Goal: Transaction & Acquisition: Purchase product/service

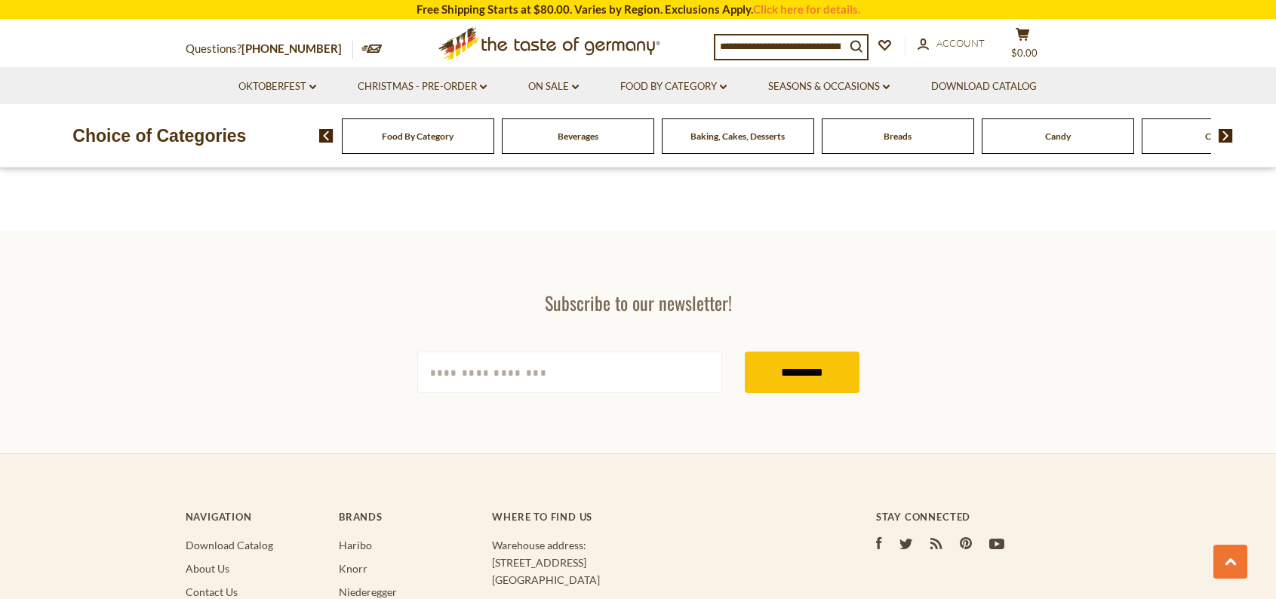
scroll to position [2414, 0]
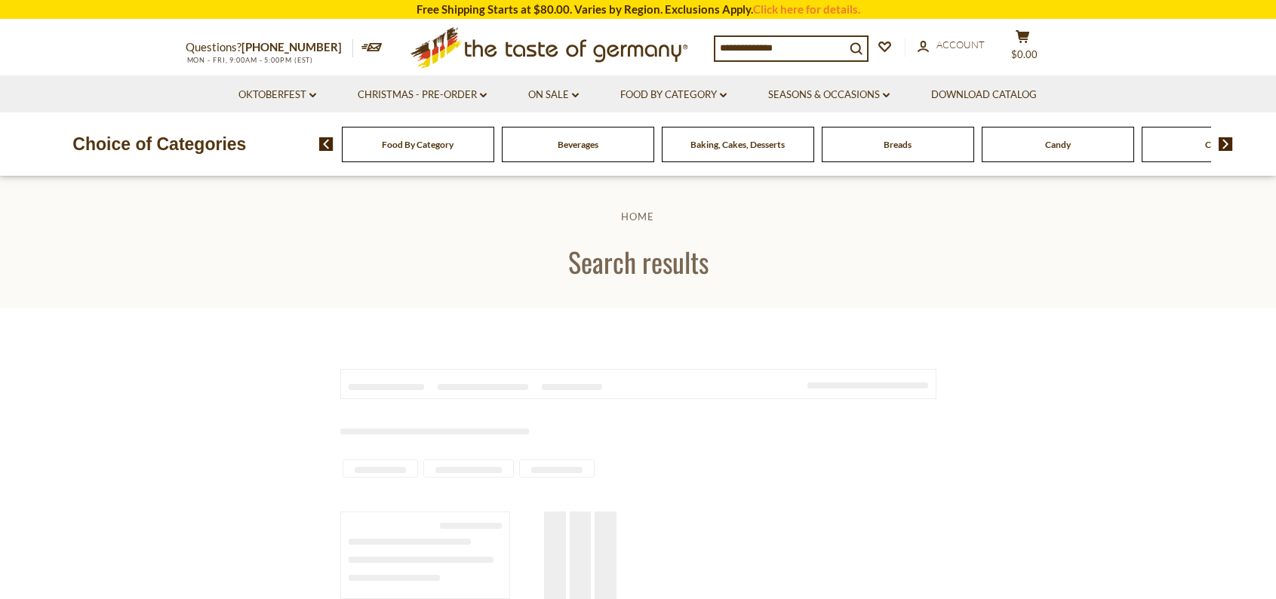
type input "**********"
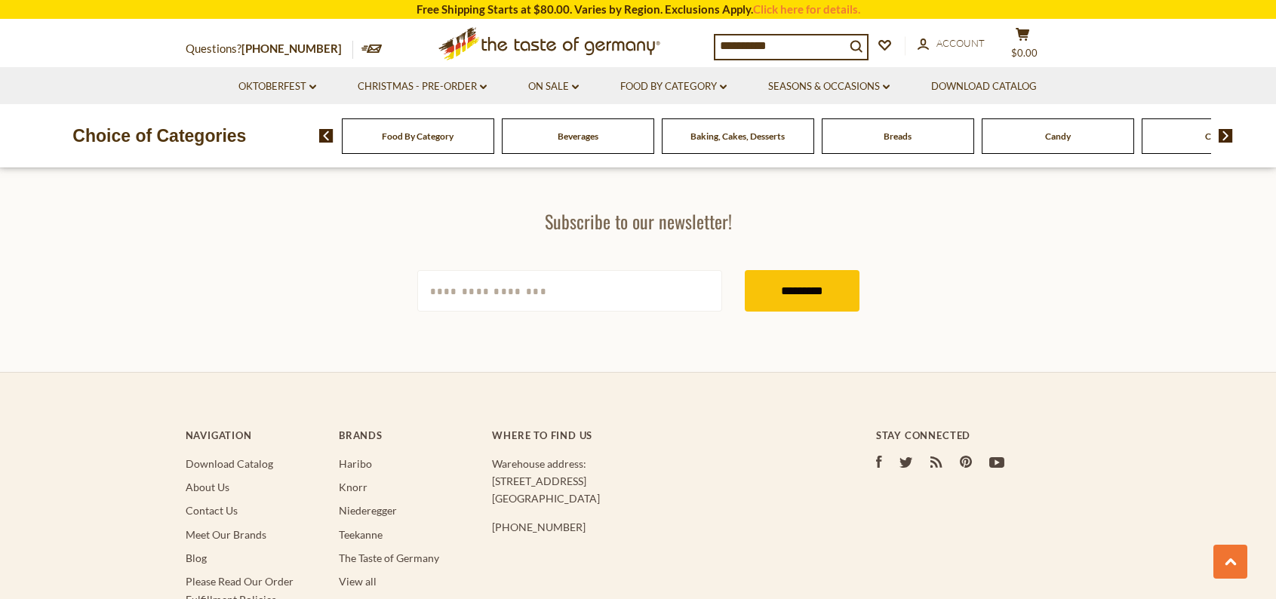
scroll to position [1207, 0]
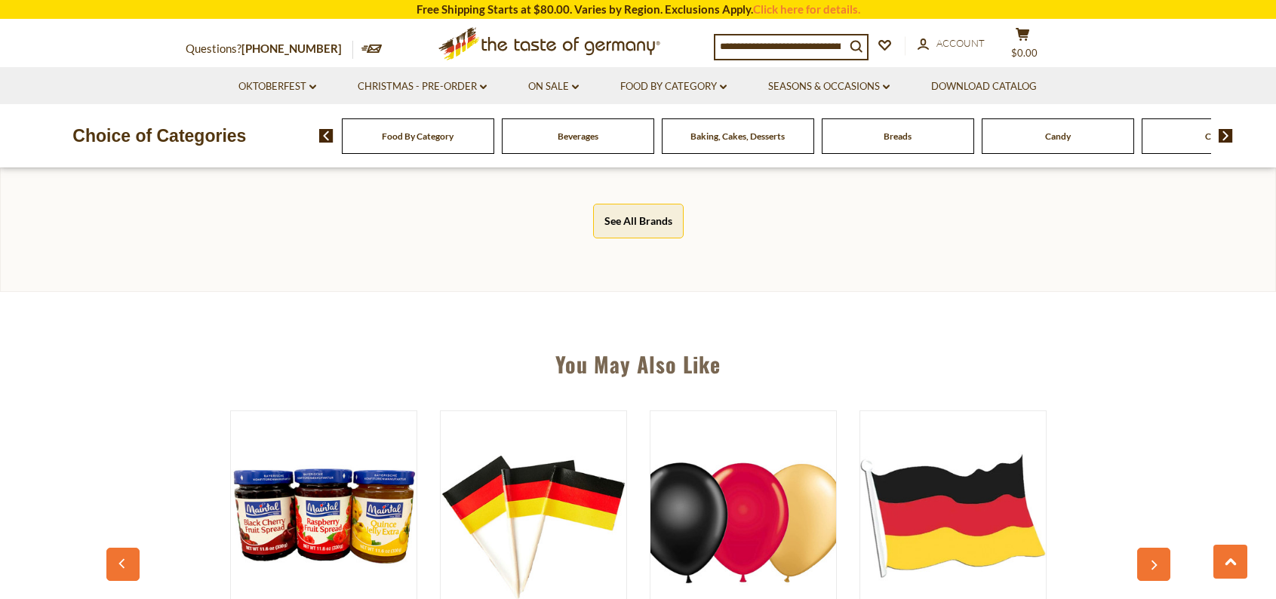
scroll to position [905, 0]
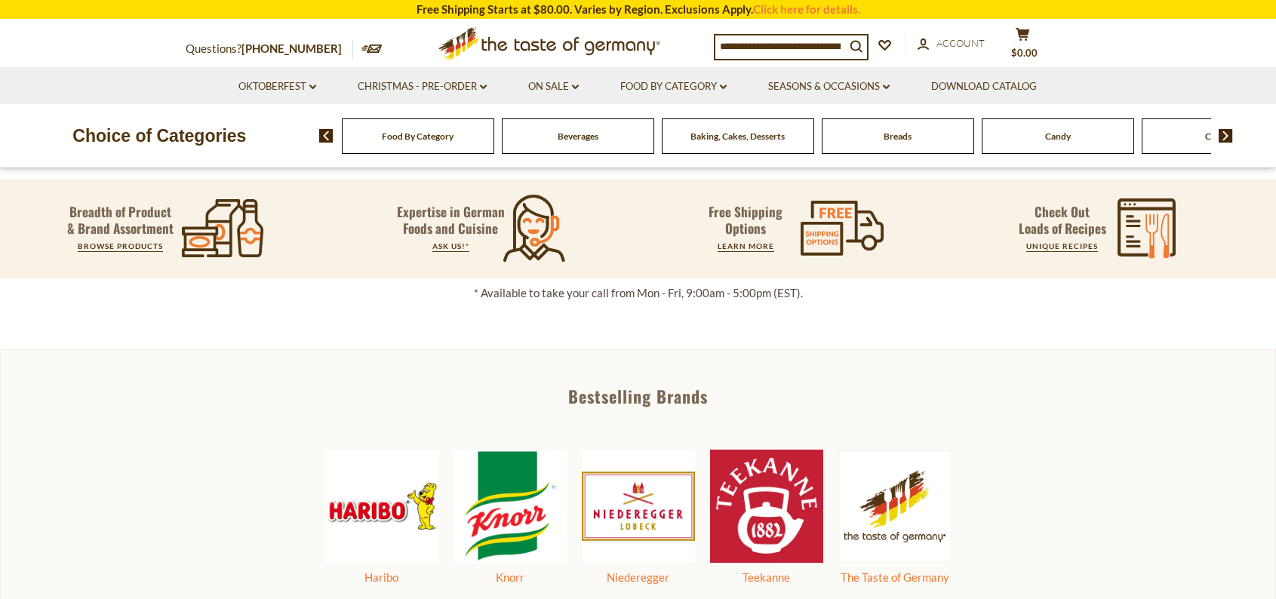
scroll to position [603, 0]
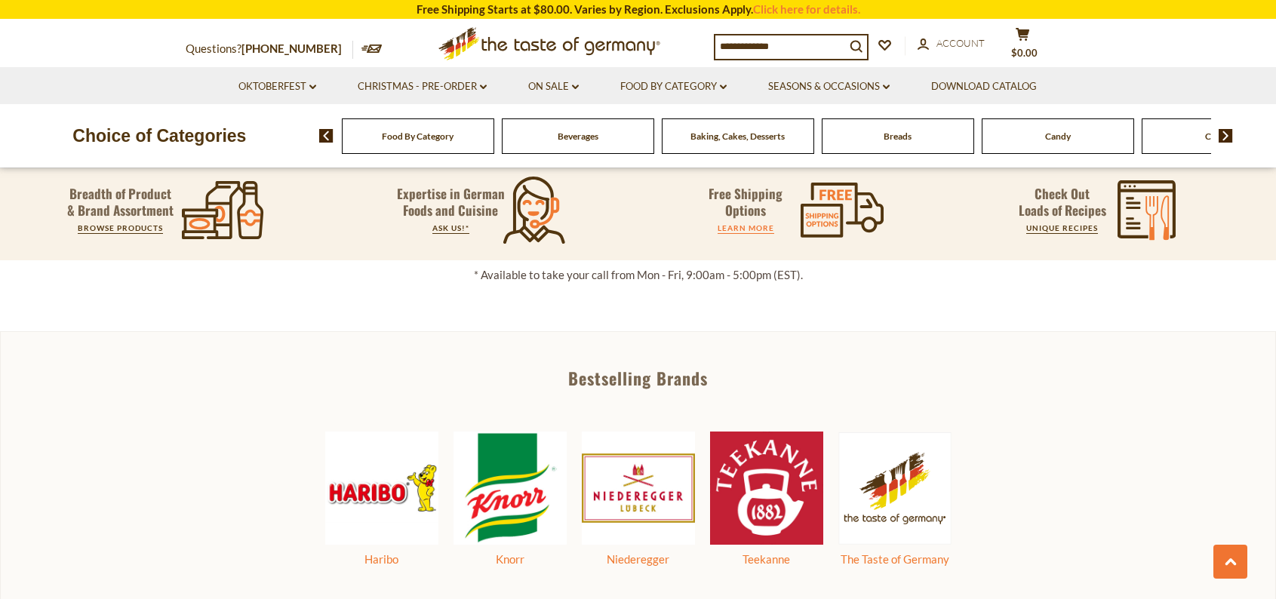
click at [750, 230] on link "LEARN MORE" at bounding box center [745, 227] width 57 height 9
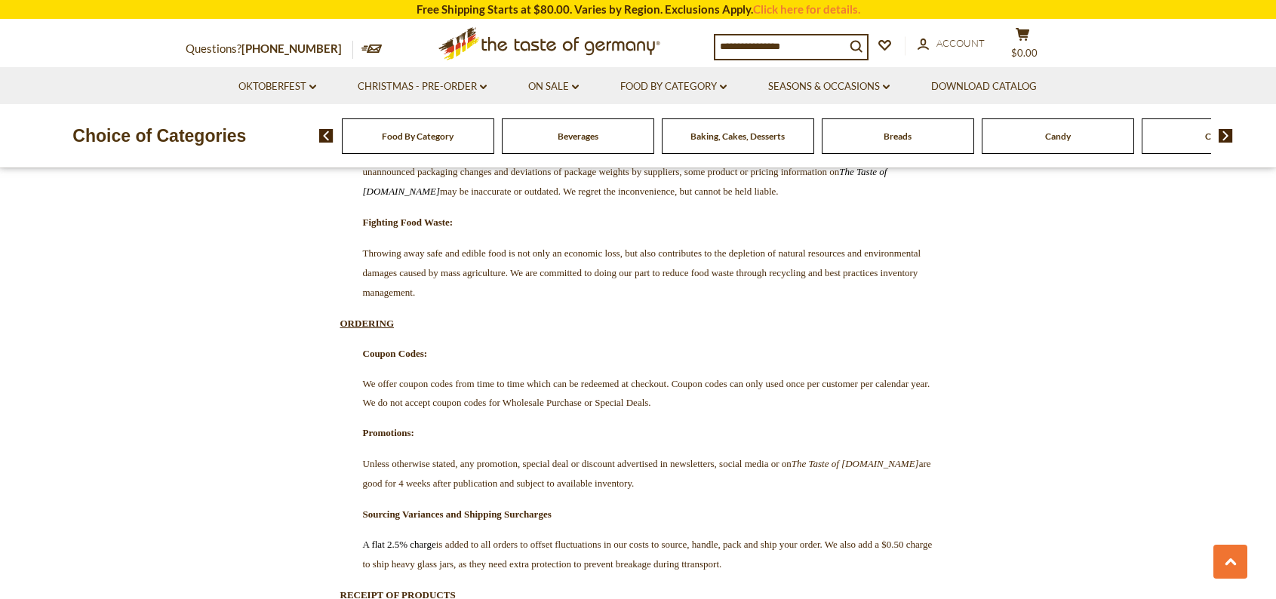
scroll to position [3168, 0]
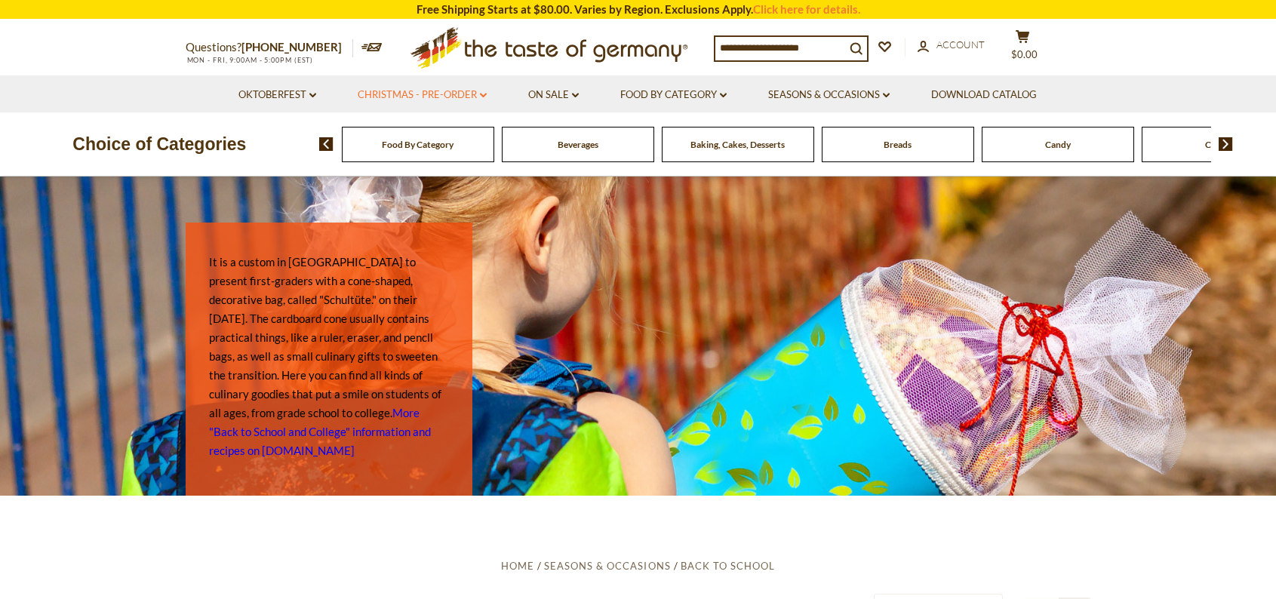
click at [429, 97] on link "Christmas - PRE-ORDER dropdown_arrow" at bounding box center [422, 95] width 129 height 17
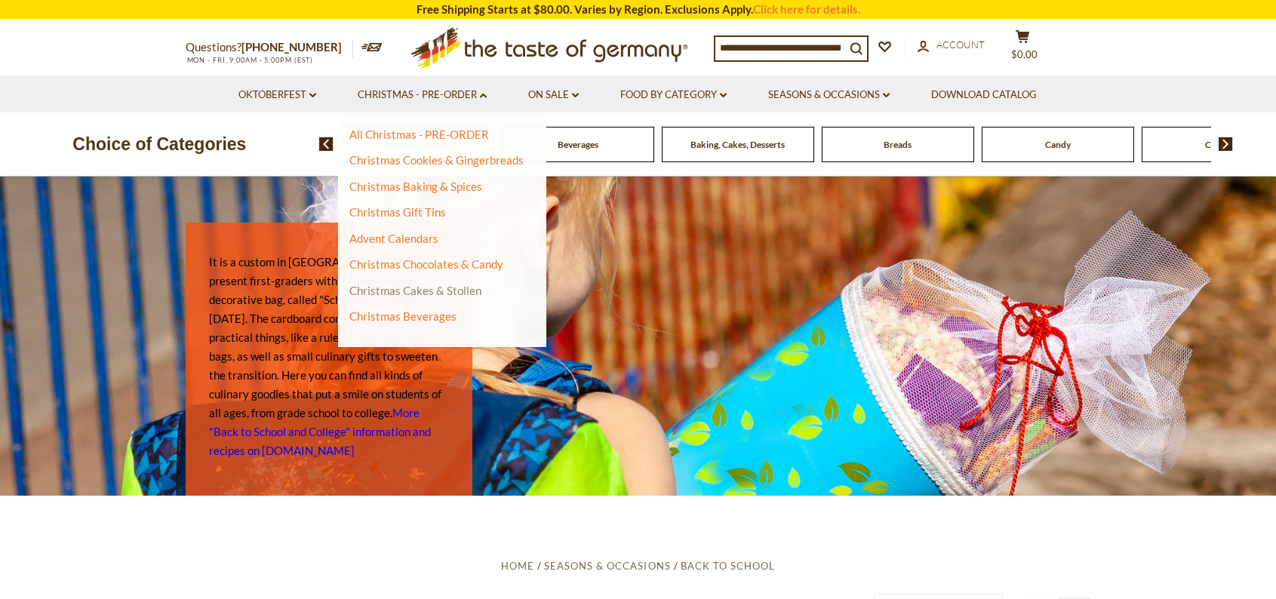
click at [415, 287] on link "Christmas Cakes & Stollen" at bounding box center [415, 291] width 132 height 14
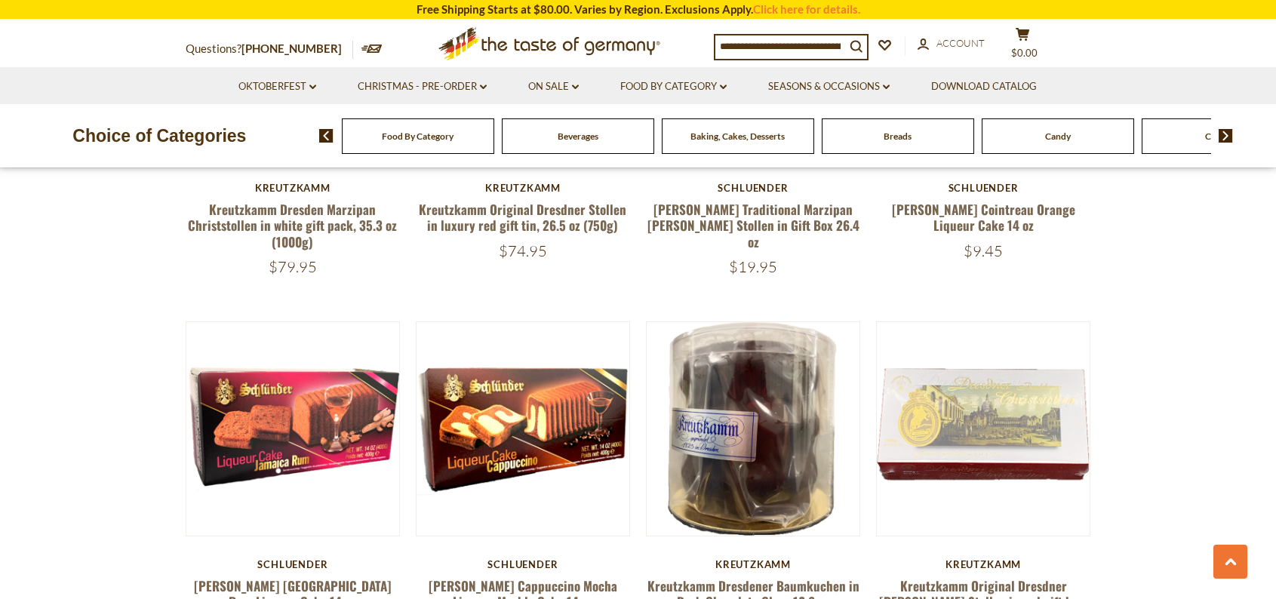
scroll to position [2565, 0]
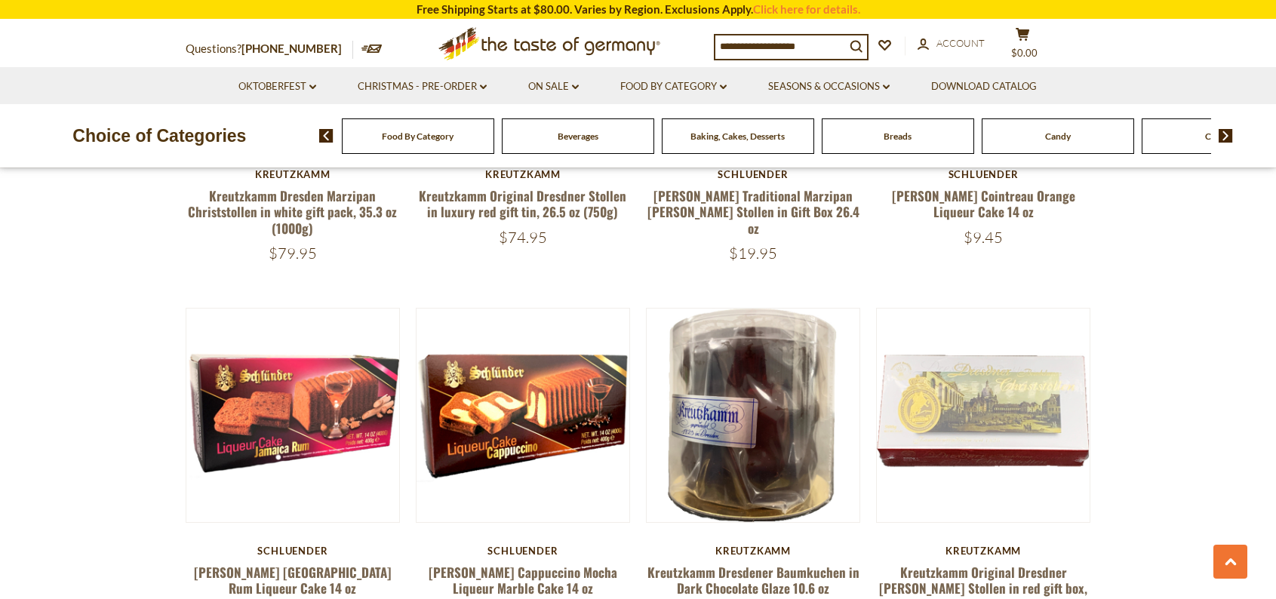
drag, startPoint x: 1267, startPoint y: 169, endPoint x: 1230, endPoint y: 186, distance: 40.5
click at [1225, 133] on img at bounding box center [1225, 136] width 14 height 14
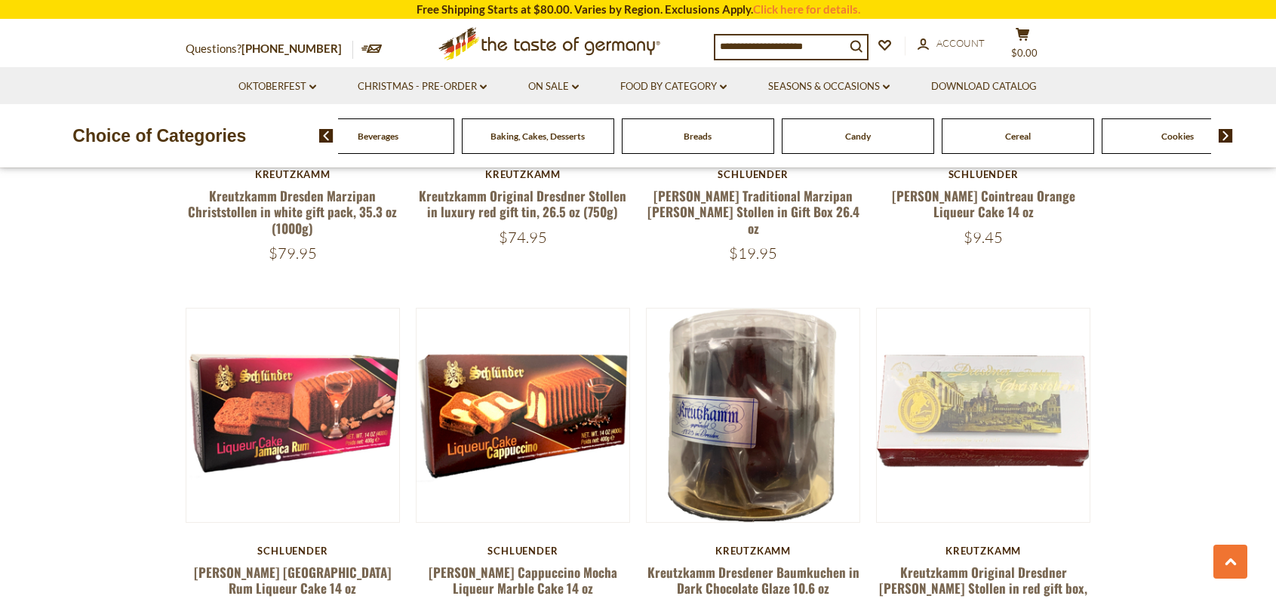
click at [1225, 133] on img at bounding box center [1225, 136] width 14 height 14
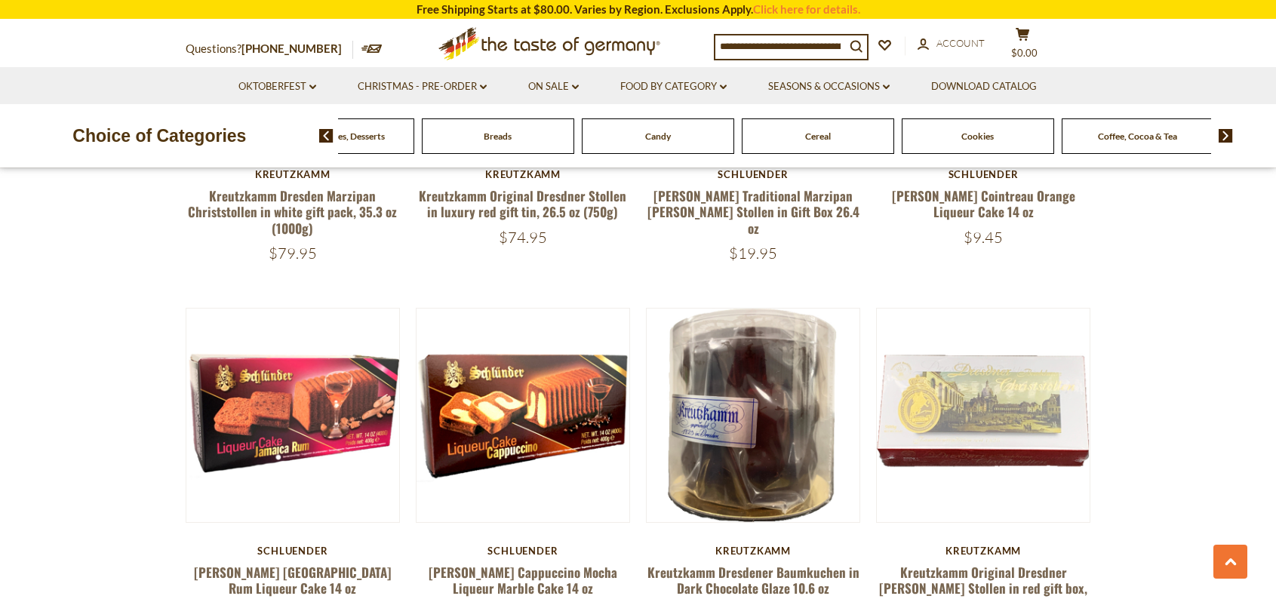
click at [1225, 133] on img at bounding box center [1225, 136] width 14 height 14
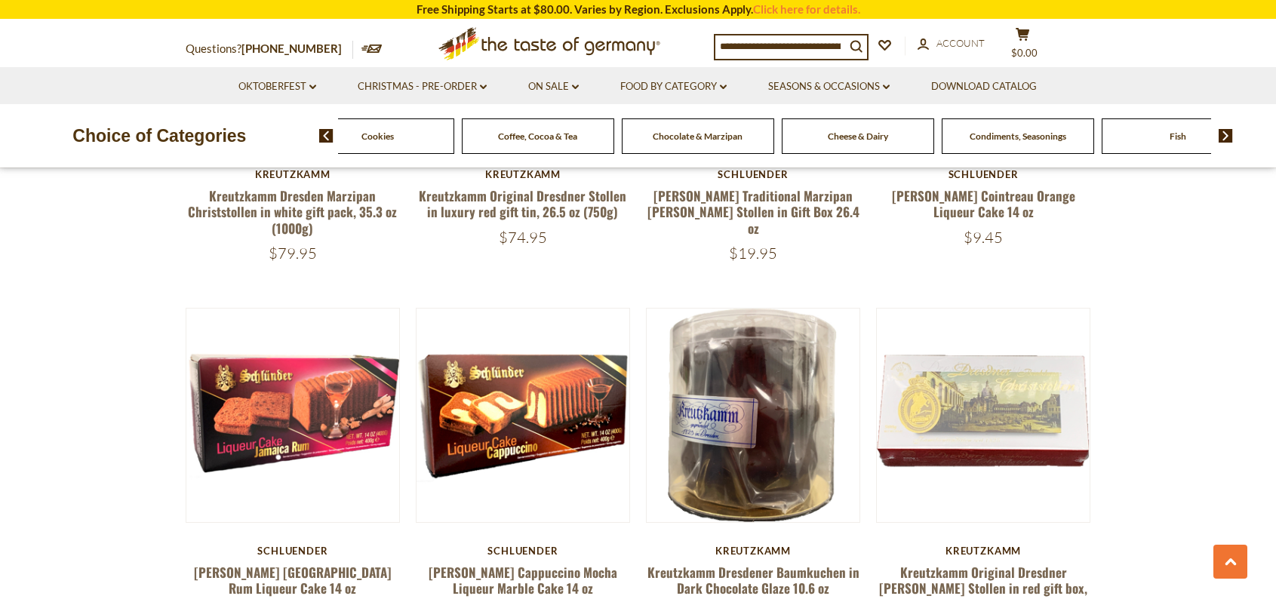
click at [1225, 133] on img at bounding box center [1225, 136] width 14 height 14
click at [609, 141] on span "Condiments, Seasonings" at bounding box center [618, 136] width 97 height 11
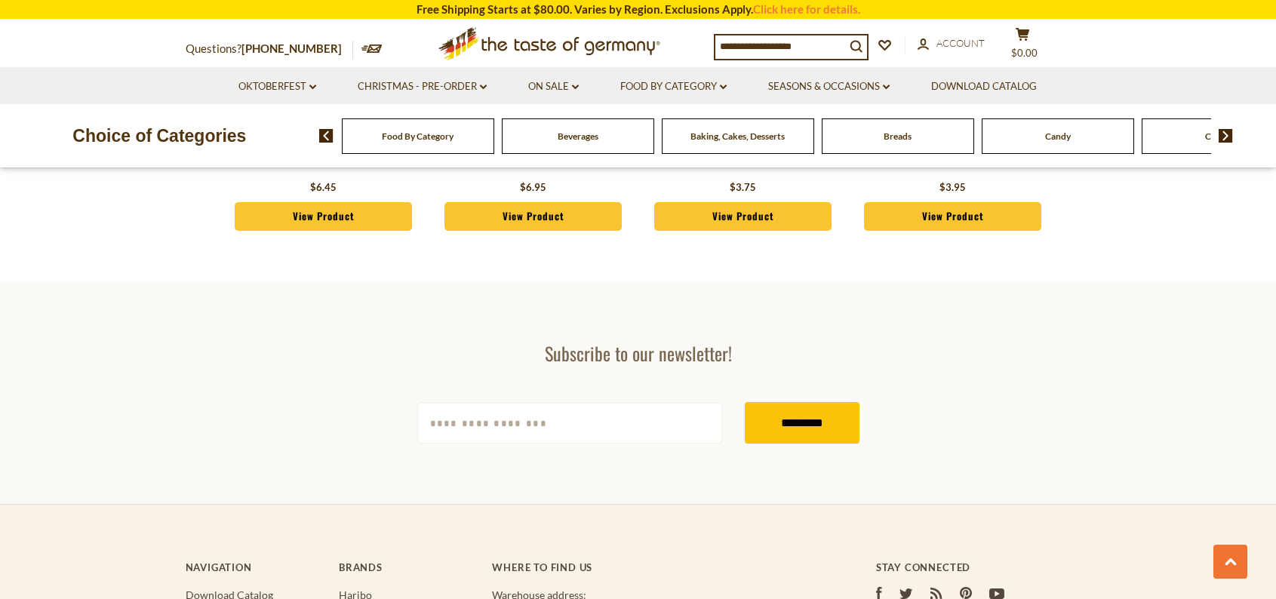
scroll to position [4375, 0]
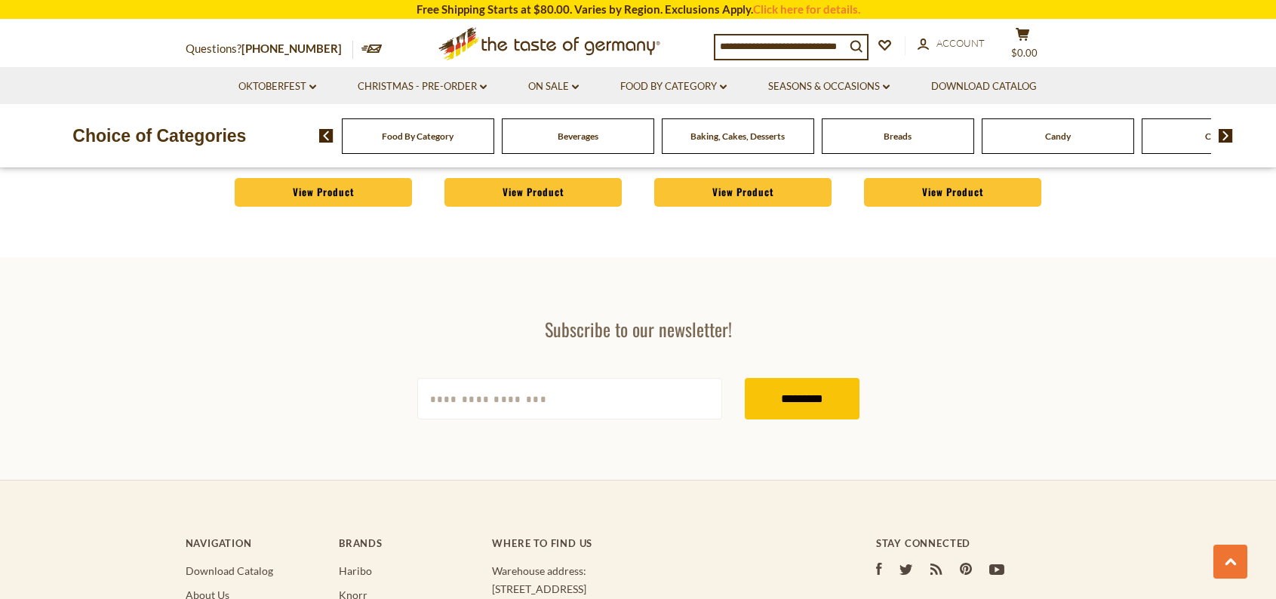
drag, startPoint x: 1245, startPoint y: 29, endPoint x: 1066, endPoint y: 110, distance: 196.2
